Goal: Obtain resource: Download file/media

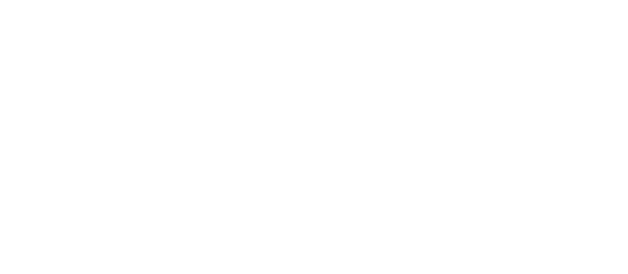
scroll to position [46, 0]
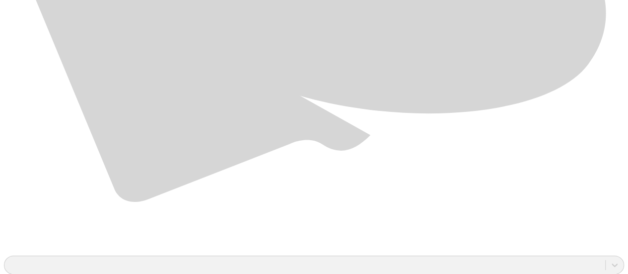
scroll to position [718, 0]
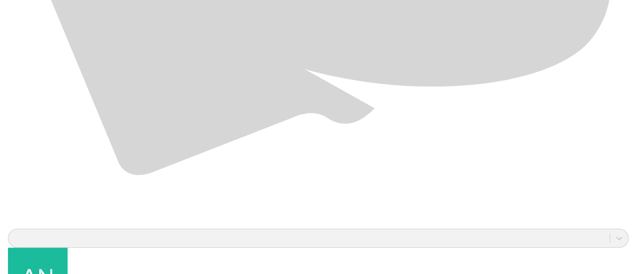
scroll to position [0, 0]
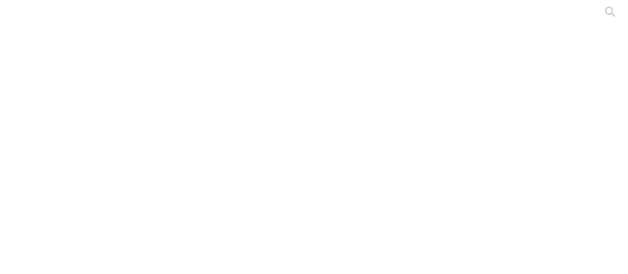
scroll to position [46, 0]
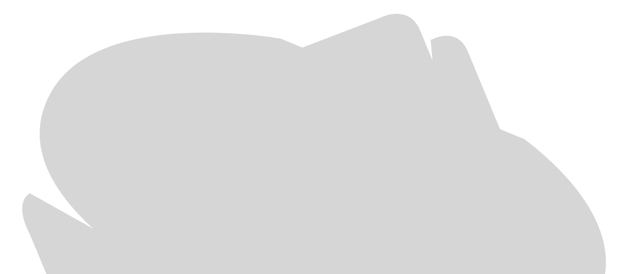
scroll to position [718, 0]
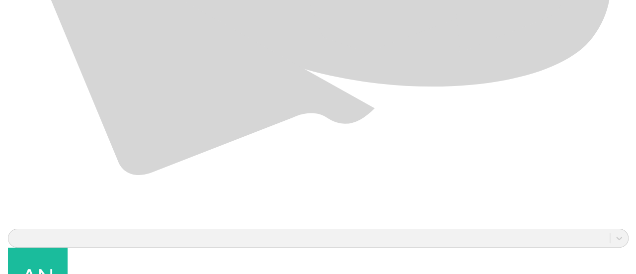
scroll to position [0, 0]
